Goal: Transaction & Acquisition: Purchase product/service

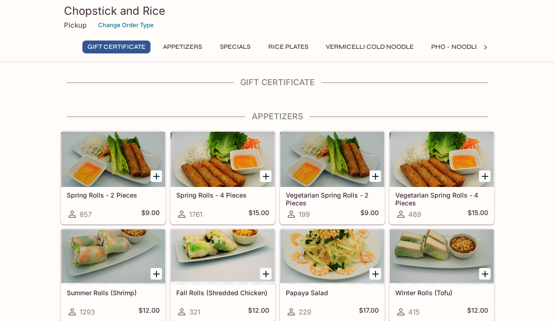
click at [447, 46] on button "Pho - Noodle Soup" at bounding box center [464, 46] width 77 height 13
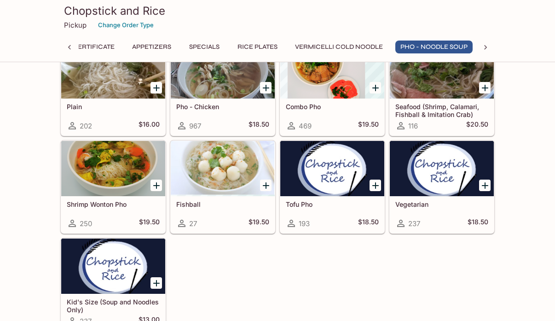
scroll to position [1301, 0]
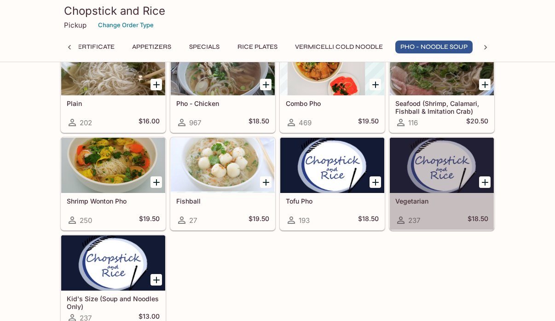
click at [457, 172] on div at bounding box center [442, 165] width 104 height 55
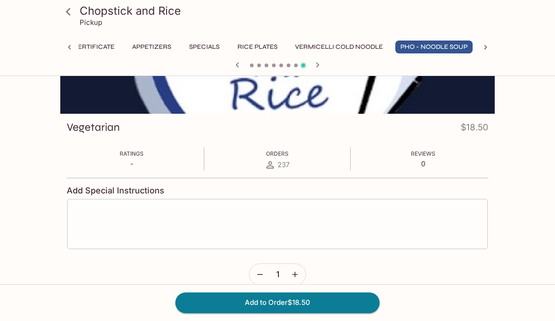
scroll to position [86, 0]
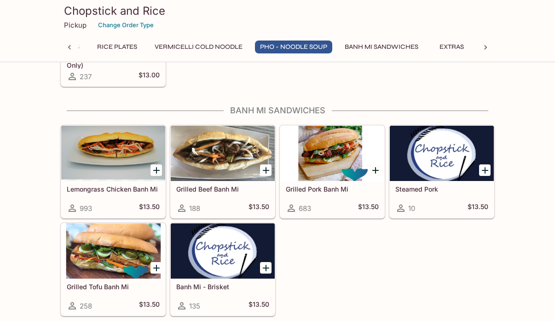
scroll to position [1539, 0]
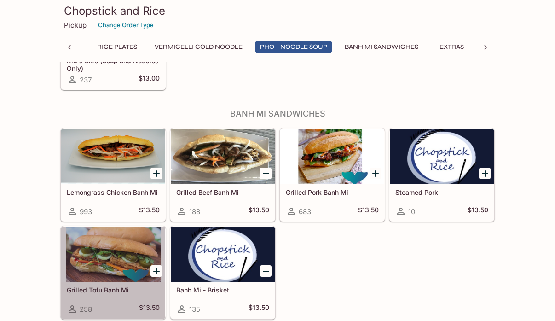
click at [108, 249] on div at bounding box center [113, 253] width 104 height 55
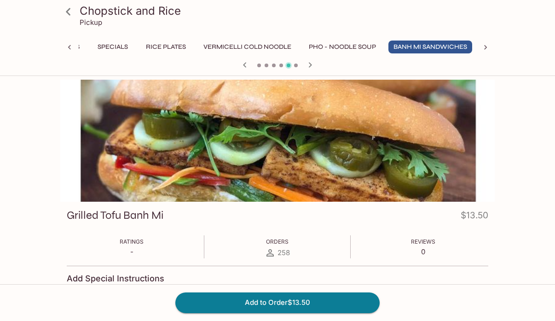
click at [69, 9] on icon at bounding box center [68, 12] width 16 height 16
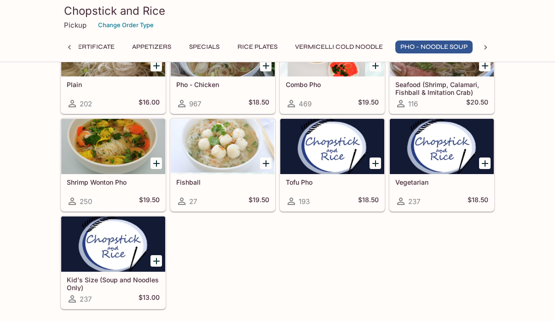
scroll to position [1310, 0]
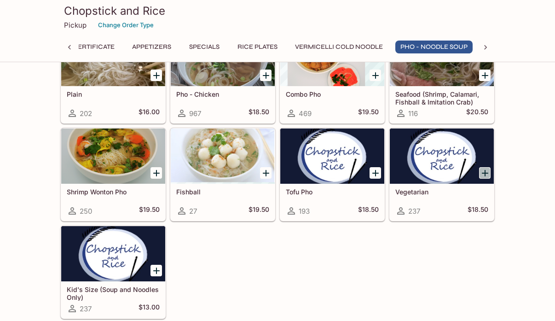
click at [482, 168] on icon "Add Vegetarian" at bounding box center [485, 173] width 11 height 11
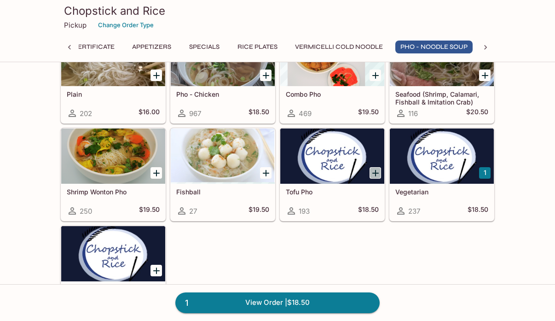
click at [376, 168] on icon "Add Tofu Pho" at bounding box center [375, 173] width 11 height 11
click at [249, 307] on link "2 View Order | $37.00" at bounding box center [277, 302] width 204 height 20
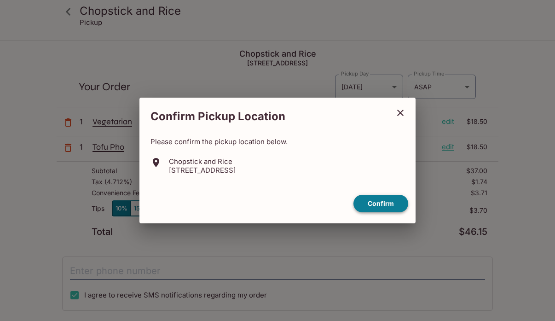
click at [383, 205] on button "Confirm" at bounding box center [380, 204] width 55 height 18
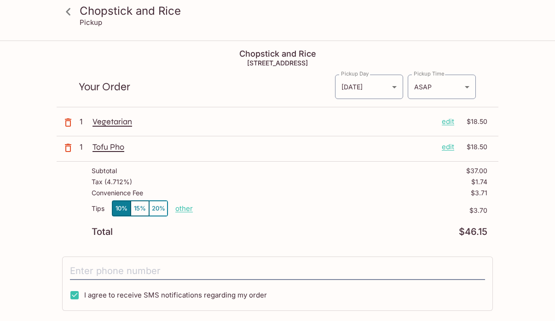
click at [445, 148] on p "edit" at bounding box center [448, 147] width 12 height 10
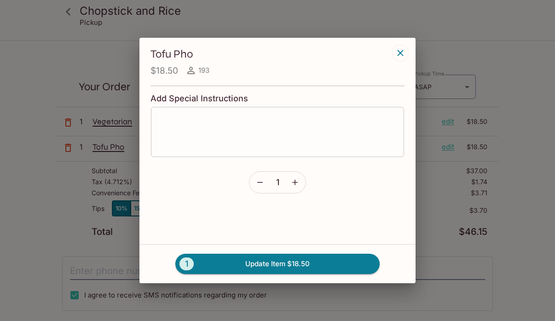
click at [253, 132] on textarea at bounding box center [277, 132] width 240 height 35
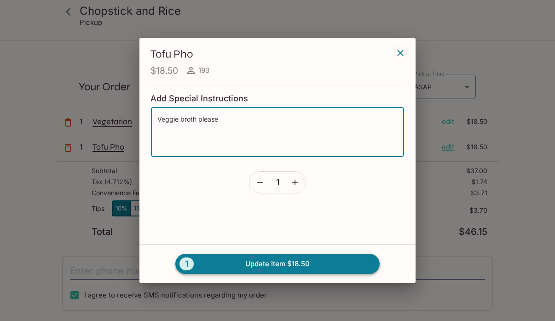
type textarea "Veggie broth please"
click at [303, 265] on button "1 Update Item $18.50" at bounding box center [277, 264] width 204 height 20
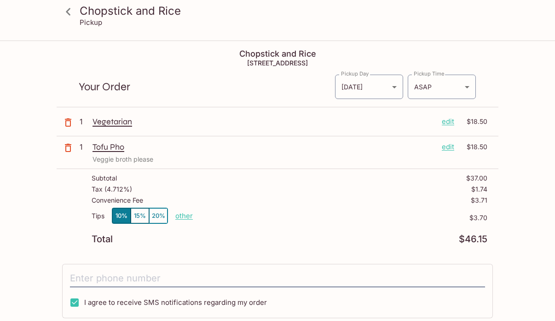
click at [79, 302] on input "I agree to receive SMS notifications regarding my order" at bounding box center [74, 302] width 18 height 18
checkbox input "false"
click at [103, 274] on input "tel" at bounding box center [277, 278] width 415 height 17
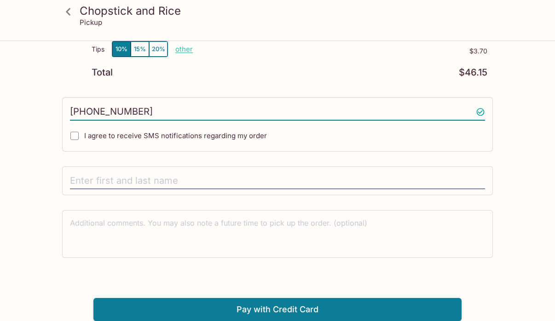
scroll to position [166, 0]
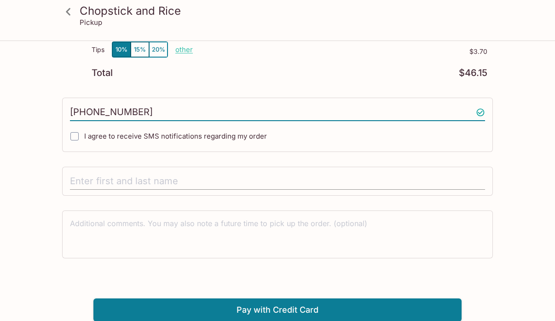
type input "[PHONE_NUMBER]"
click at [213, 184] on input "text" at bounding box center [277, 181] width 415 height 17
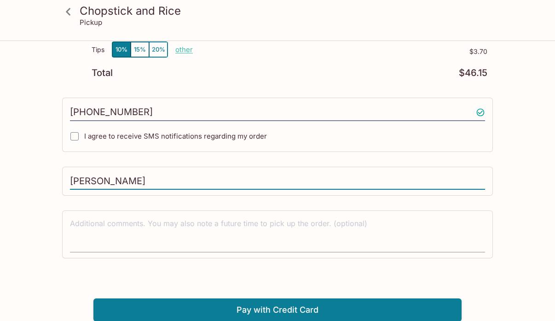
type input "[PERSON_NAME]"
click at [214, 227] on textarea at bounding box center [277, 234] width 415 height 32
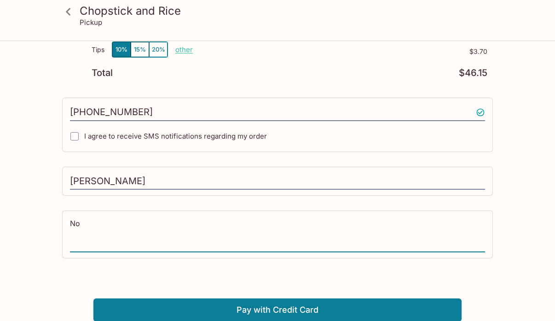
type textarea "N"
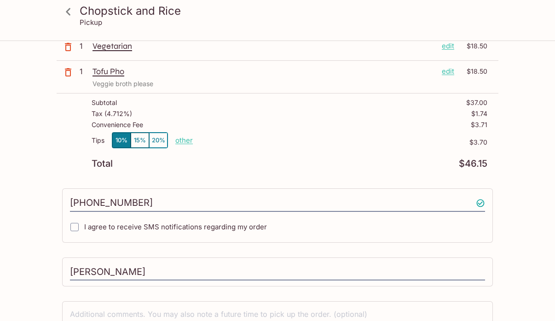
scroll to position [66, 0]
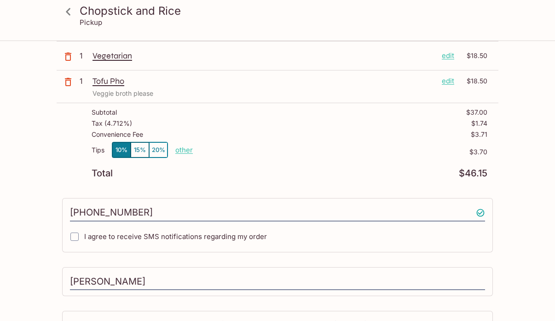
click at [181, 149] on p "other" at bounding box center [183, 149] width 17 height 9
drag, startPoint x: 252, startPoint y: 149, endPoint x: 185, endPoint y: 155, distance: 67.0
click at [186, 154] on div "Done 3.70" at bounding box center [215, 149] width 81 height 15
type input "0.00"
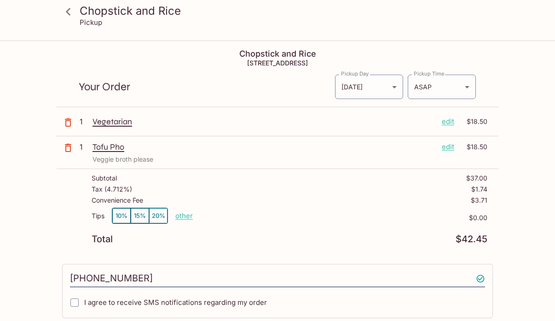
scroll to position [0, 0]
click at [70, 14] on icon at bounding box center [68, 12] width 16 height 16
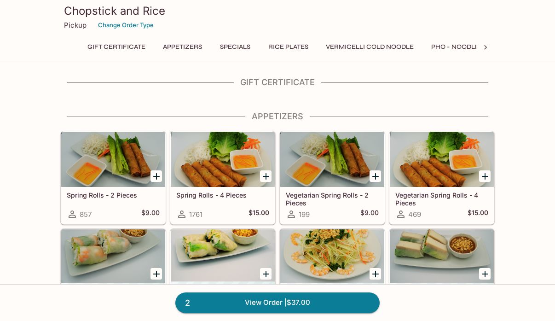
click at [488, 171] on icon "Add Vegetarian Spring Rolls - 4 Pieces" at bounding box center [485, 176] width 11 height 11
click at [301, 309] on link "3 View Order | $52.00" at bounding box center [277, 302] width 204 height 20
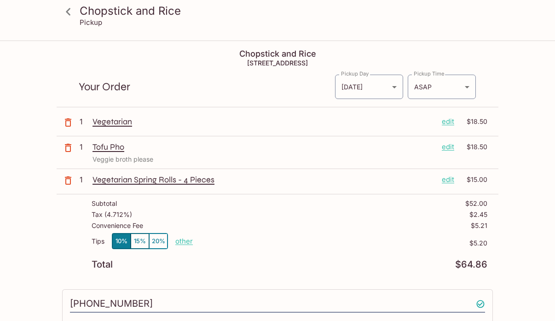
click at [450, 120] on p "edit" at bounding box center [448, 121] width 12 height 10
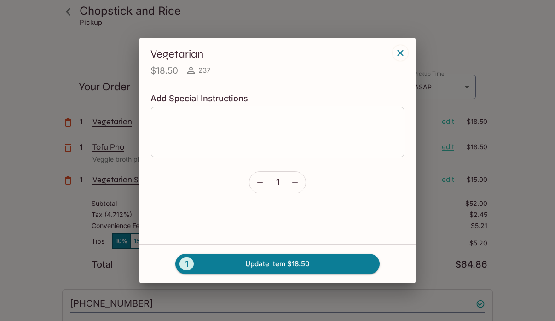
click at [204, 150] on div "x ​" at bounding box center [277, 131] width 254 height 51
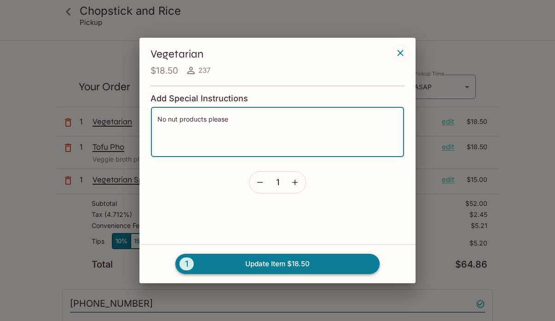
type textarea "No nut products please"
click at [257, 261] on button "1 Update Item $18.50" at bounding box center [277, 264] width 204 height 20
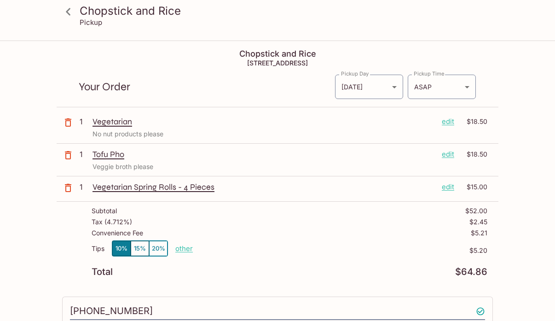
click at [447, 156] on p "edit" at bounding box center [448, 154] width 12 height 10
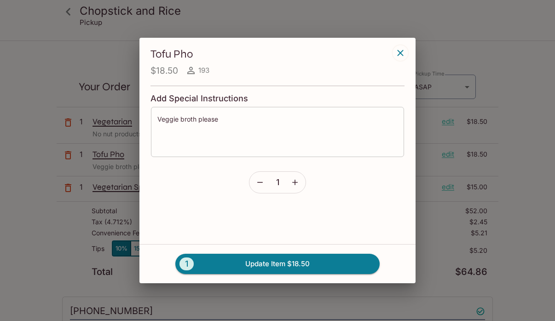
click at [256, 125] on textarea "Veggie broth please" at bounding box center [277, 132] width 240 height 35
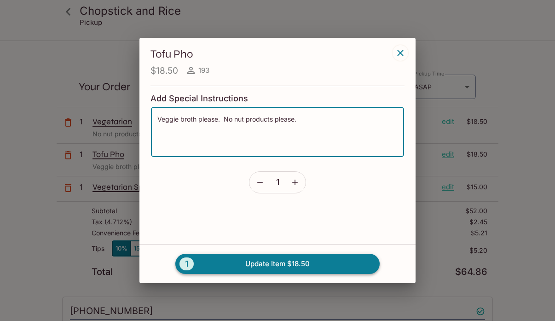
click at [271, 267] on button "1 Update Item $18.50" at bounding box center [277, 264] width 204 height 20
type textarea "Veggie broth please"
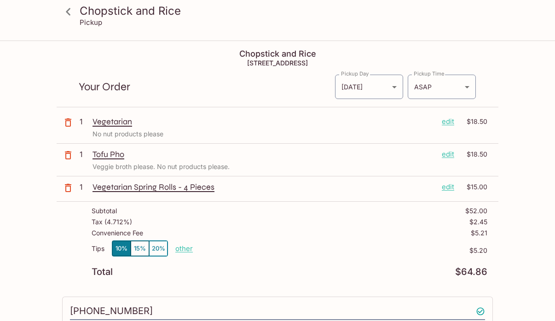
click at [446, 186] on p "edit" at bounding box center [448, 187] width 12 height 10
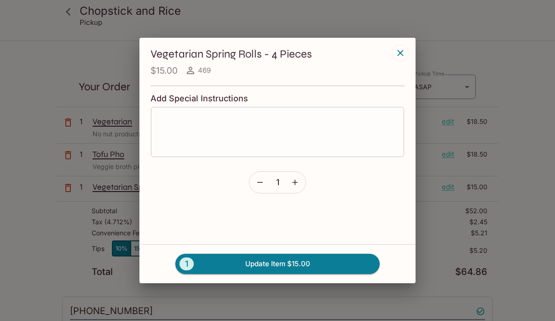
click at [227, 125] on textarea at bounding box center [277, 132] width 240 height 35
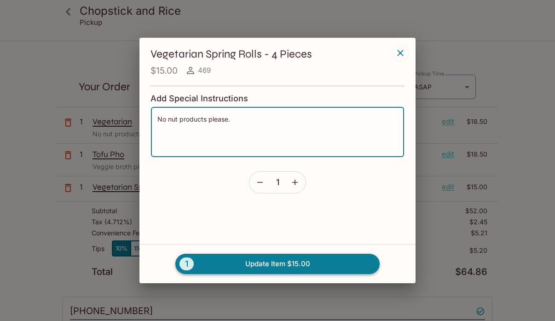
type textarea "No nut products please."
click at [264, 263] on button "1 Update Item $15.00" at bounding box center [277, 264] width 204 height 20
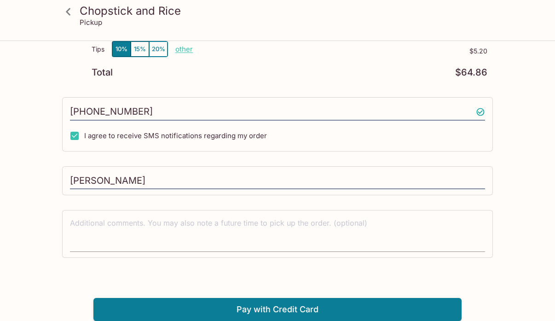
scroll to position [206, 0]
click at [235, 218] on textarea at bounding box center [277, 234] width 415 height 32
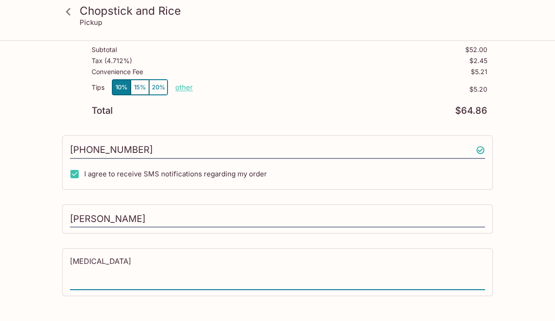
scroll to position [134, 0]
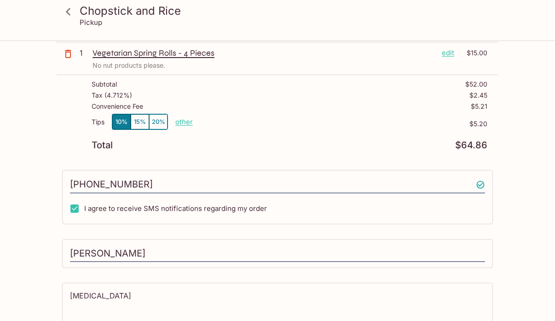
type textarea "[MEDICAL_DATA]"
click at [187, 122] on p "other" at bounding box center [183, 121] width 17 height 9
drag, startPoint x: 232, startPoint y: 122, endPoint x: 280, endPoint y: 122, distance: 48.3
click at [280, 122] on div "Tips 10% 15% 20% Done 5.20 $5.20" at bounding box center [290, 127] width 396 height 27
type input "0.00"
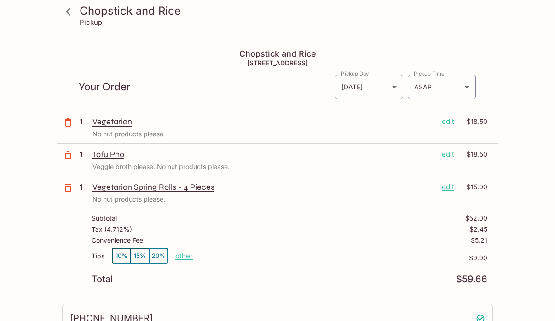
scroll to position [0, 0]
click at [71, 12] on icon at bounding box center [68, 12] width 16 height 16
